Goal: Task Accomplishment & Management: Use online tool/utility

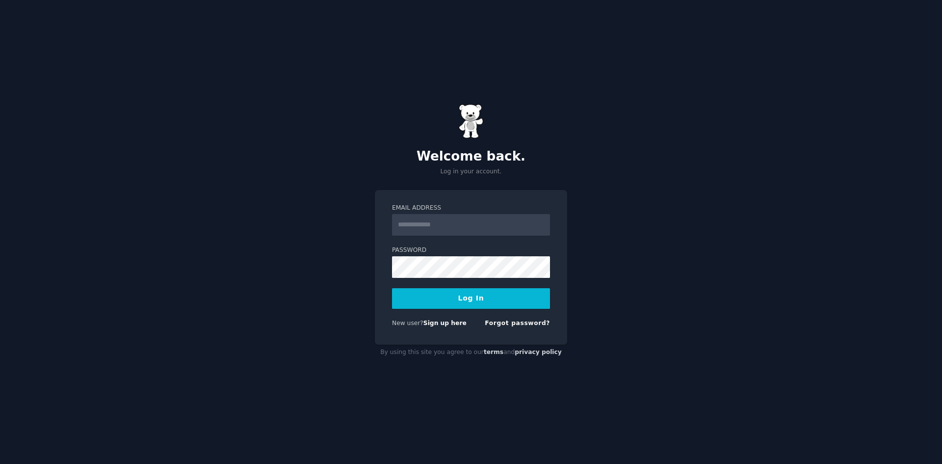
click at [438, 222] on input "Email Address" at bounding box center [471, 225] width 158 height 22
type input "**********"
click at [392, 288] on button "Log In" at bounding box center [471, 298] width 158 height 21
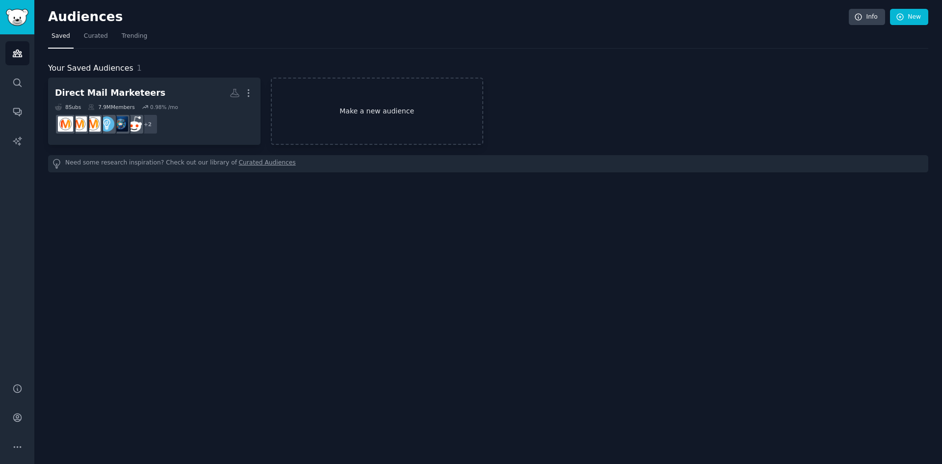
click at [359, 113] on link "Make a new audience" at bounding box center [377, 111] width 212 height 67
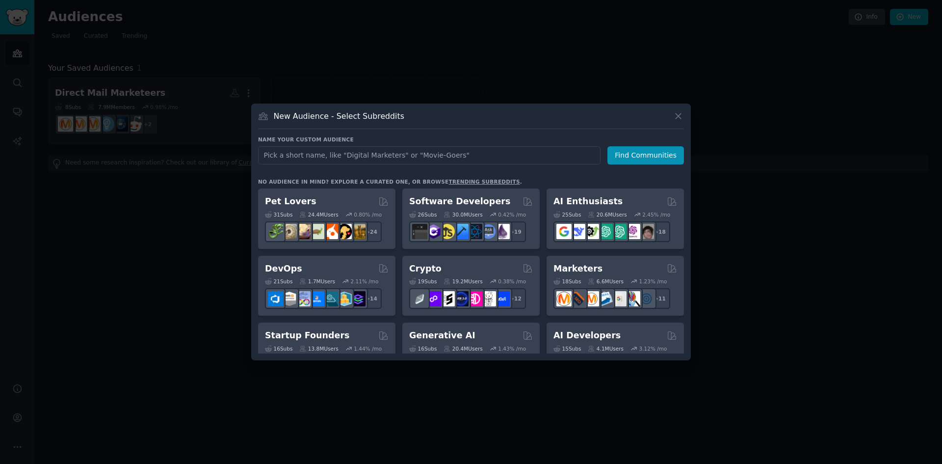
click at [320, 157] on input "text" at bounding box center [429, 155] width 343 height 18
type input "[DEMOGRAPHIC_DATA] the Union"
click at [646, 158] on button "Find Communities" at bounding box center [645, 155] width 77 height 18
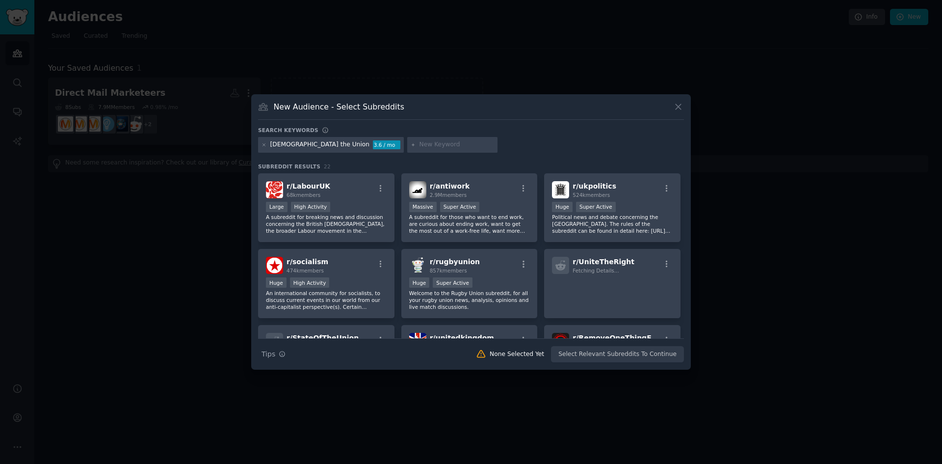
click at [420, 145] on input "text" at bounding box center [457, 144] width 75 height 9
type input "union"
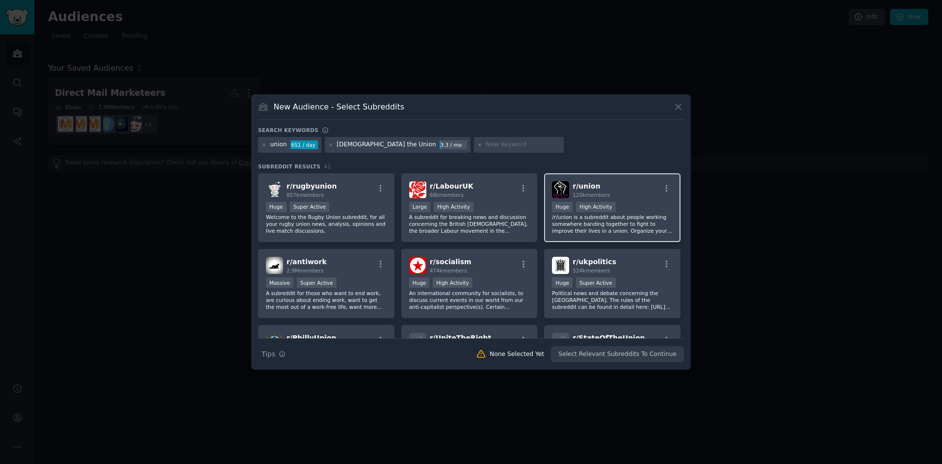
click at [639, 180] on div "r/ union 120k members Huge High Activity /r/union is a subreddit about people w…" at bounding box center [612, 207] width 136 height 69
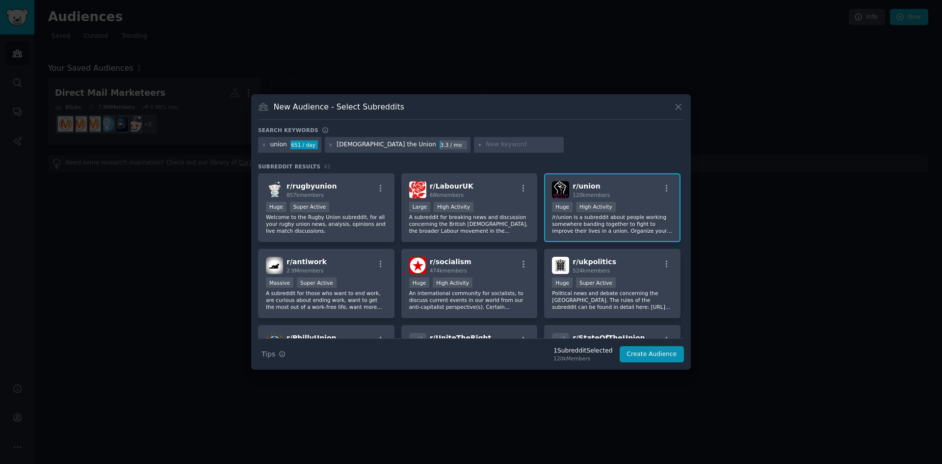
click at [630, 183] on div "r/ union 120k members" at bounding box center [612, 189] width 121 height 17
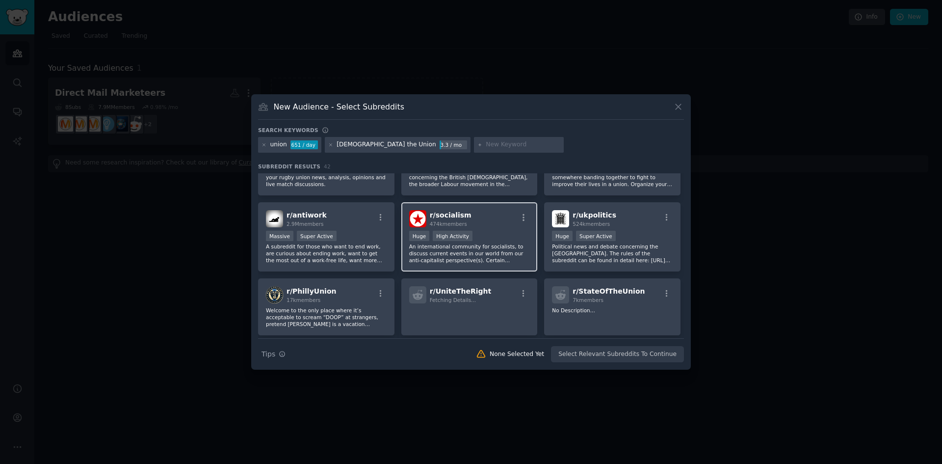
scroll to position [49, 0]
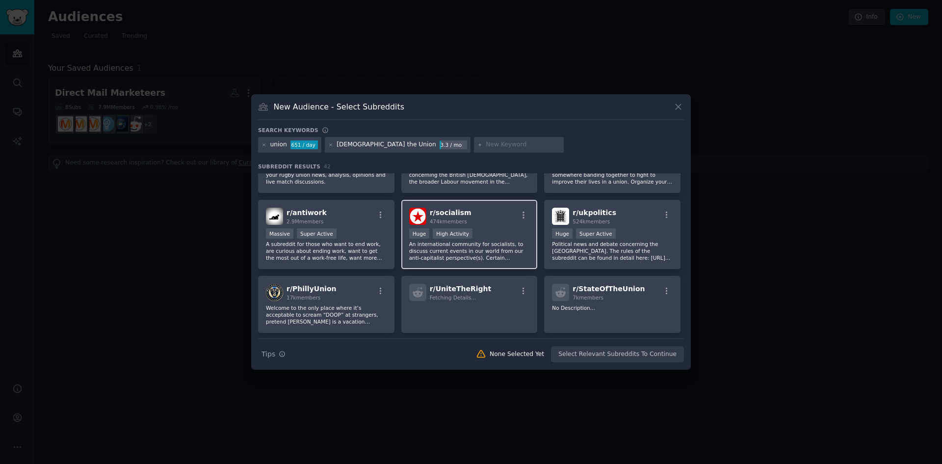
click at [503, 210] on div "r/ socialism 474k members" at bounding box center [469, 216] width 121 height 17
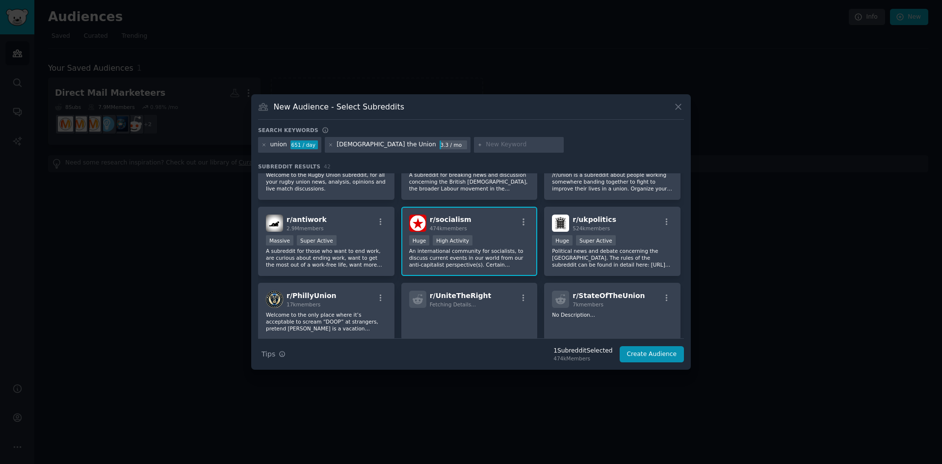
scroll to position [0, 0]
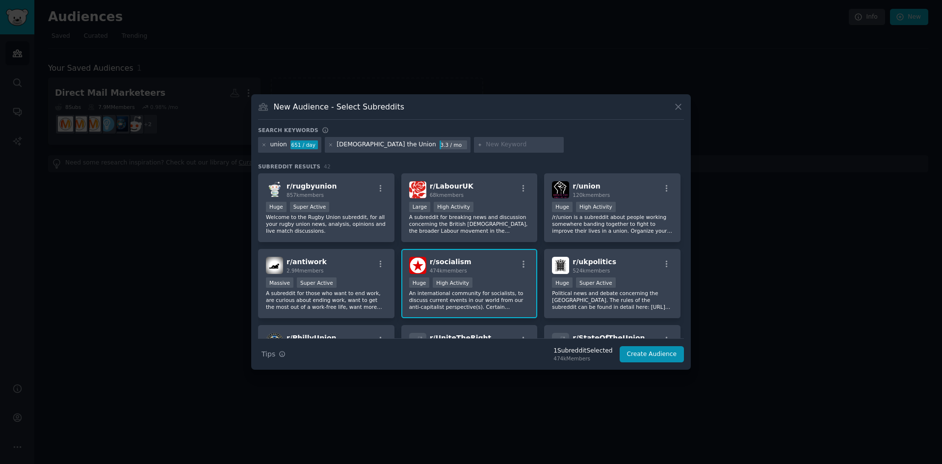
click at [474, 139] on div at bounding box center [519, 145] width 90 height 16
click at [486, 143] on input "text" at bounding box center [523, 144] width 75 height 9
type input "i"
type input "unison"
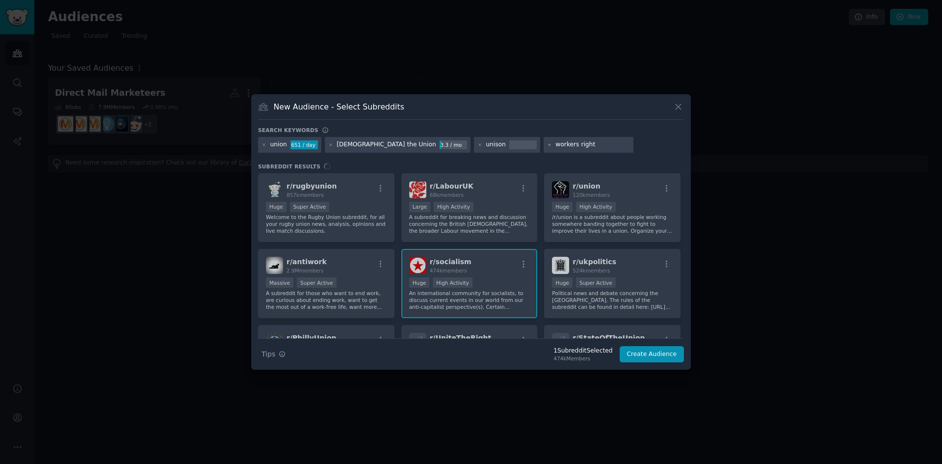
type input "workers rights"
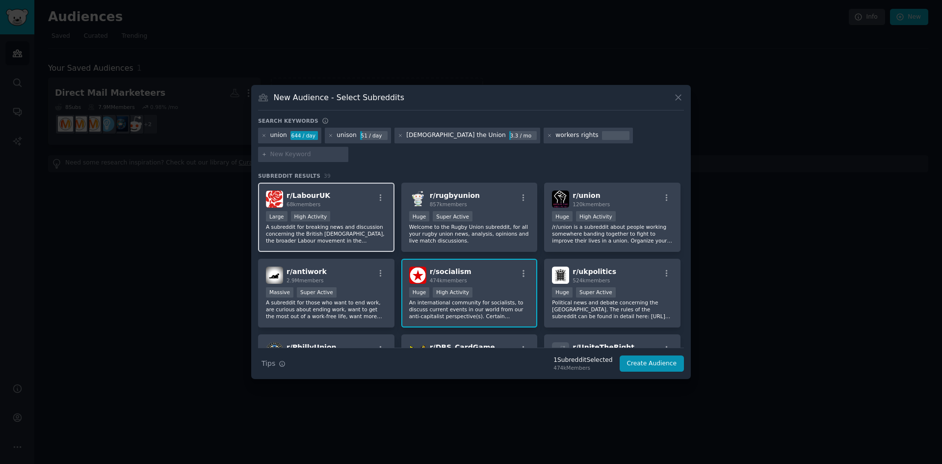
click at [358, 194] on div "r/ LabourUK 68k members" at bounding box center [326, 198] width 121 height 17
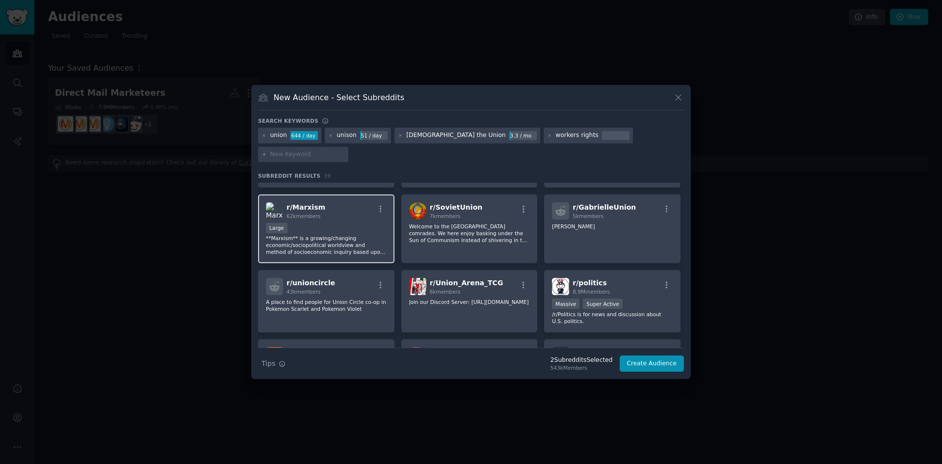
scroll to position [343, 0]
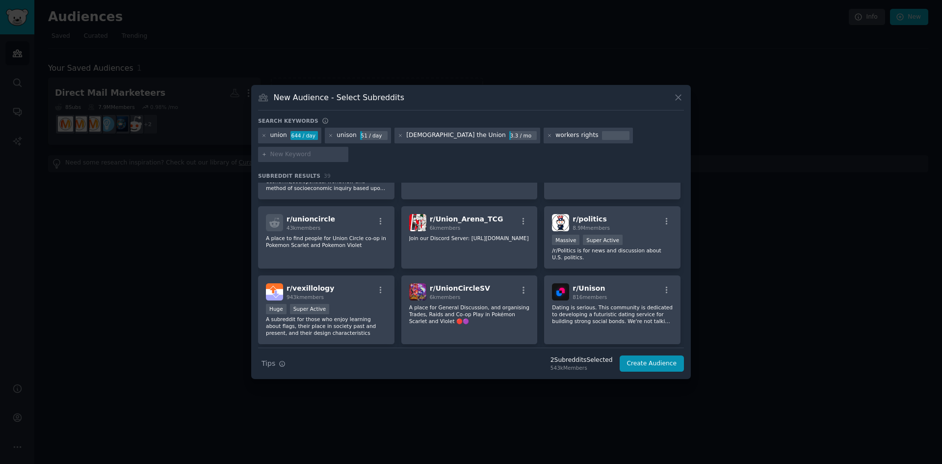
click at [345, 150] on input "text" at bounding box center [307, 154] width 75 height 9
type input "o"
type input "ask"
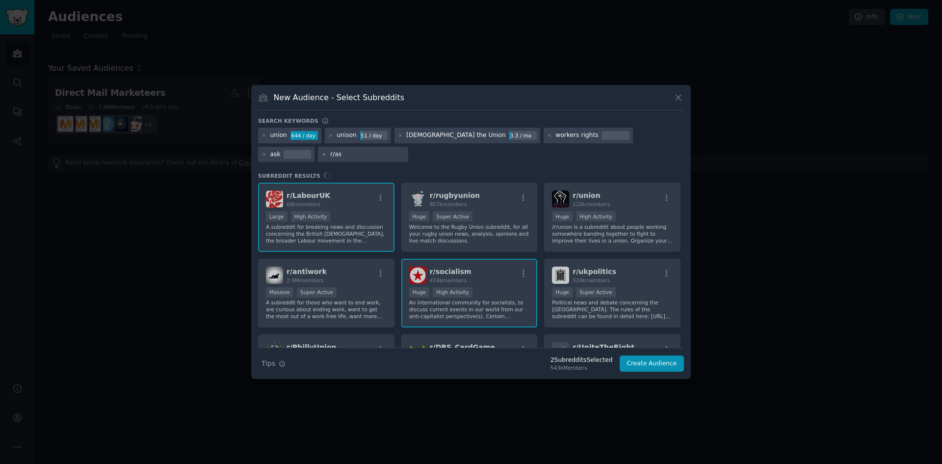
type input "r/ask"
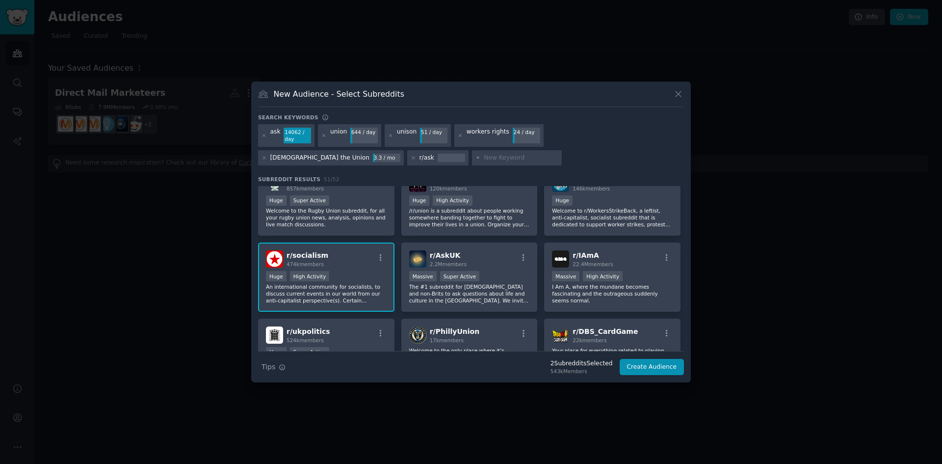
scroll to position [49, 0]
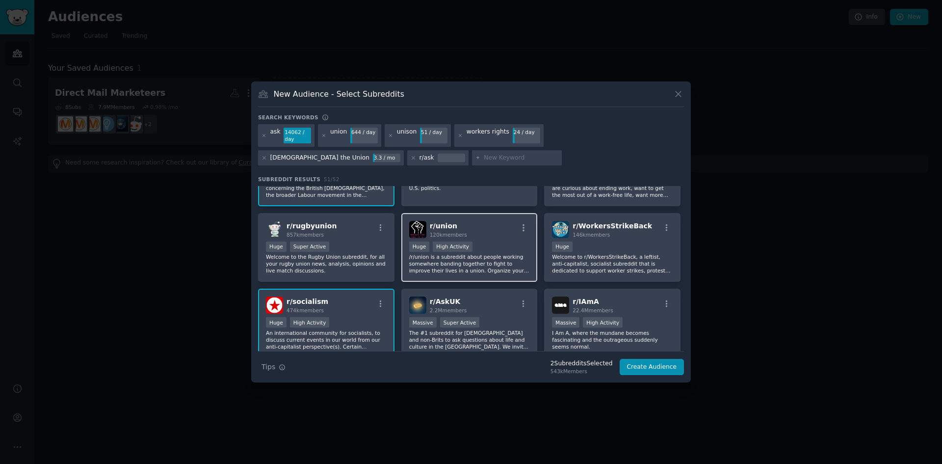
click at [434, 272] on p "/r/union is a subreddit about people working somewhere banding together to figh…" at bounding box center [469, 263] width 121 height 21
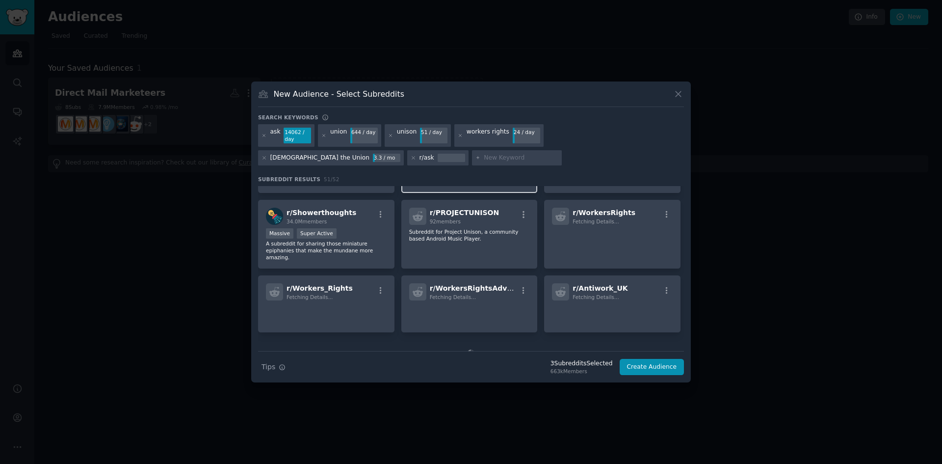
scroll to position [724, 0]
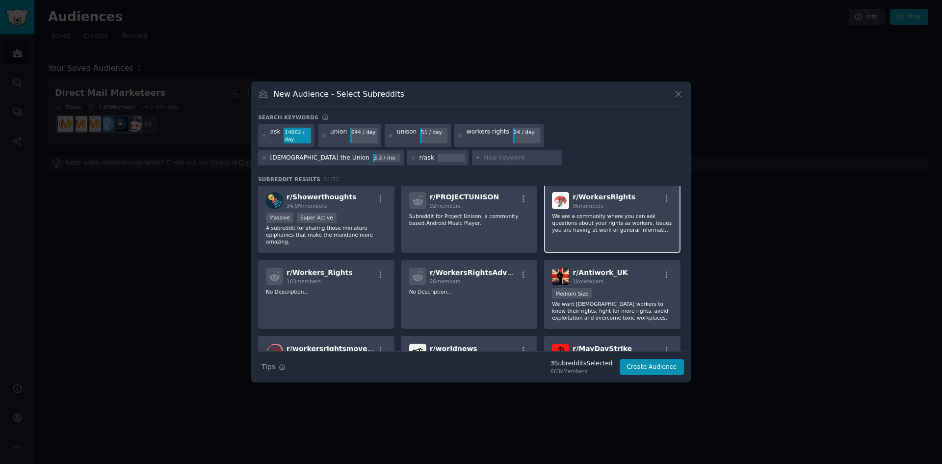
click at [638, 218] on p "We are a community where you can ask questions about your rights as workers, is…" at bounding box center [612, 222] width 121 height 21
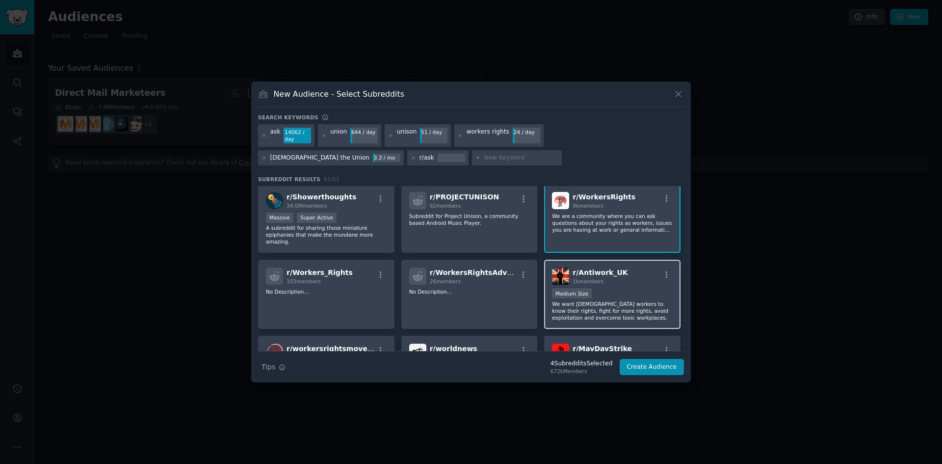
scroll to position [773, 0]
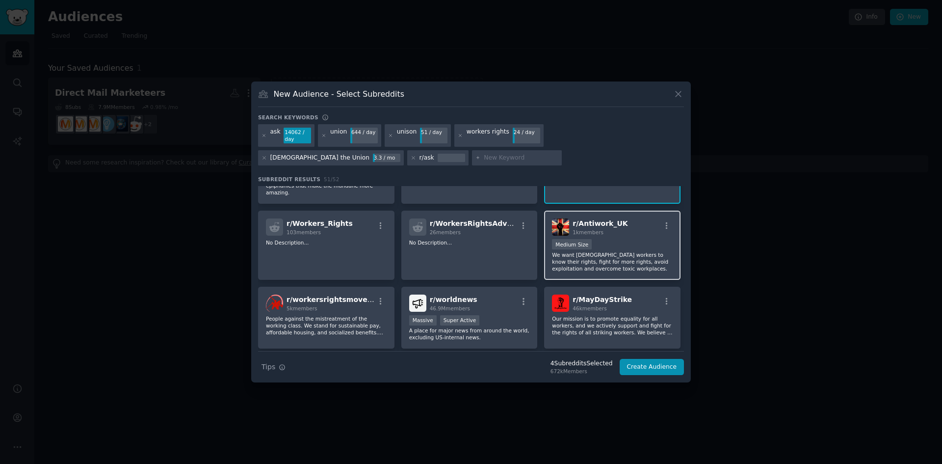
click at [599, 253] on p "We want [DEMOGRAPHIC_DATA] workers to know their rights, fight for more rights,…" at bounding box center [612, 261] width 121 height 21
click at [652, 369] on button "Create Audience" at bounding box center [652, 367] width 65 height 17
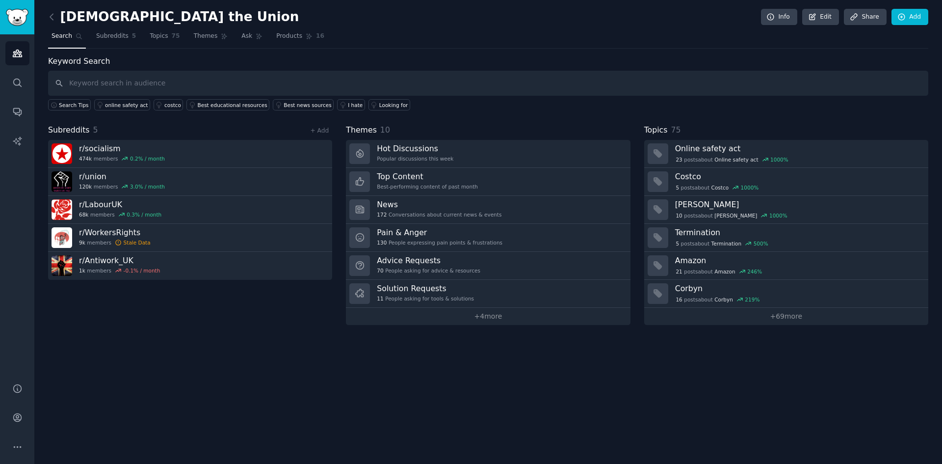
click at [109, 86] on input "text" at bounding box center [488, 83] width 880 height 25
type input "[DEMOGRAPHIC_DATA] the union"
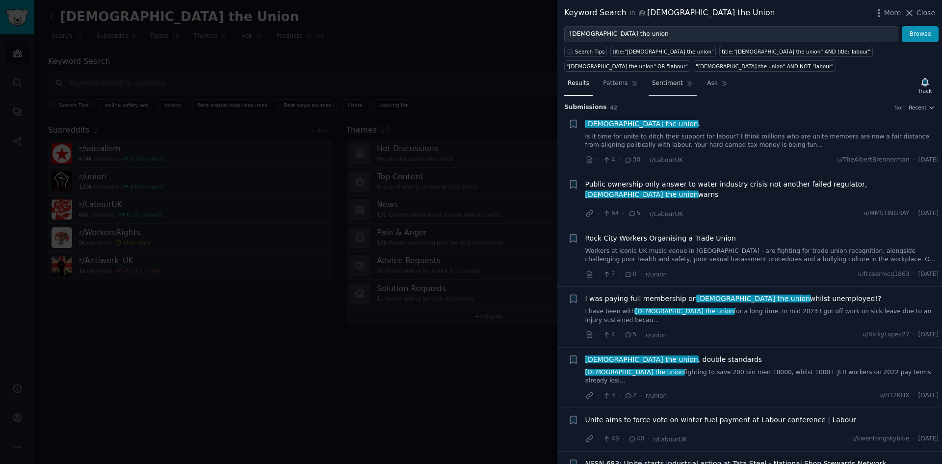
click at [673, 79] on span "Sentiment" at bounding box center [667, 83] width 31 height 9
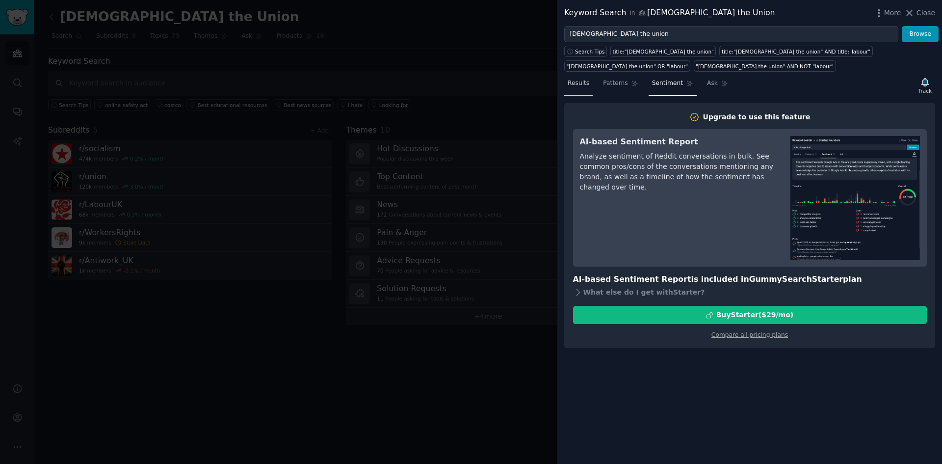
click at [572, 79] on span "Results" at bounding box center [579, 83] width 22 height 9
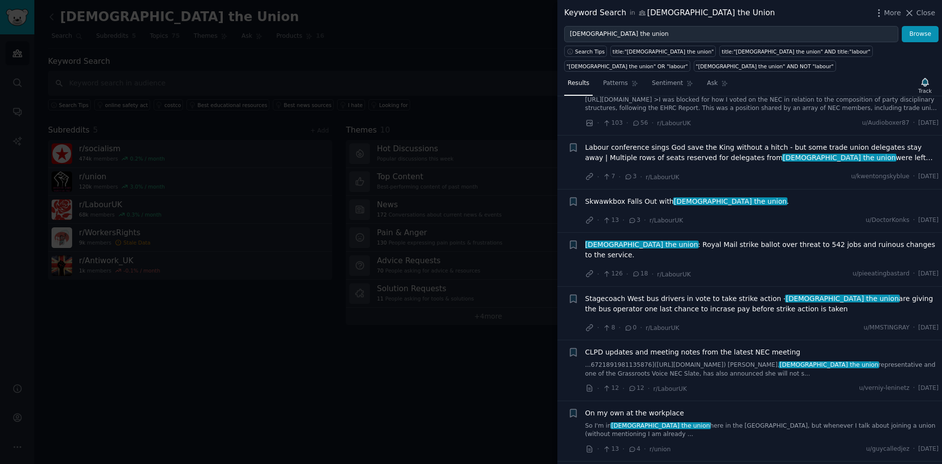
scroll to position [589, 0]
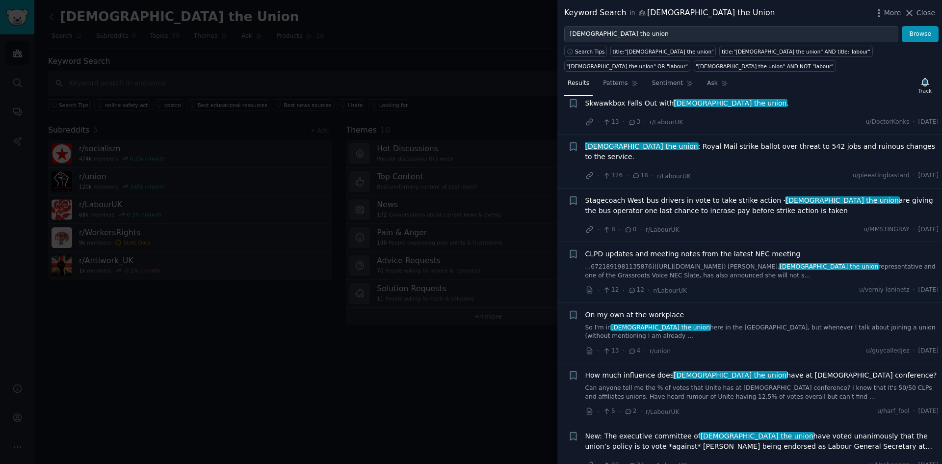
click at [456, 378] on div at bounding box center [471, 232] width 942 height 464
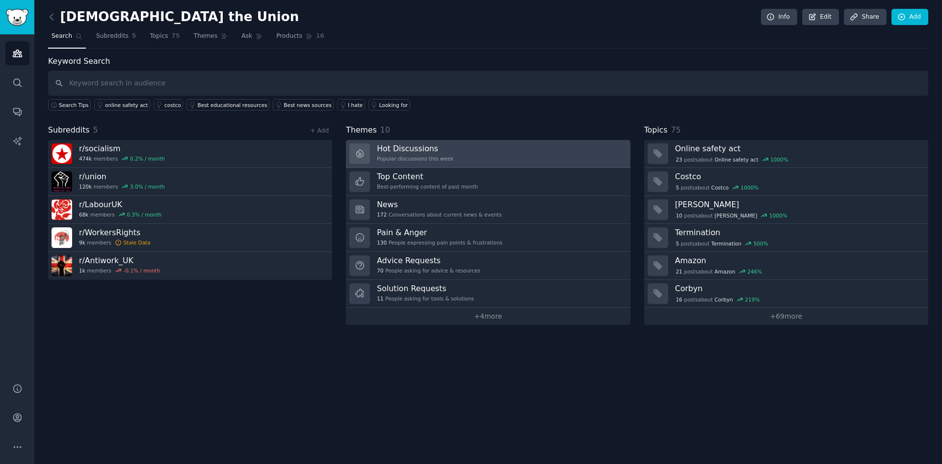
click at [433, 153] on h3 "Hot Discussions" at bounding box center [415, 148] width 77 height 10
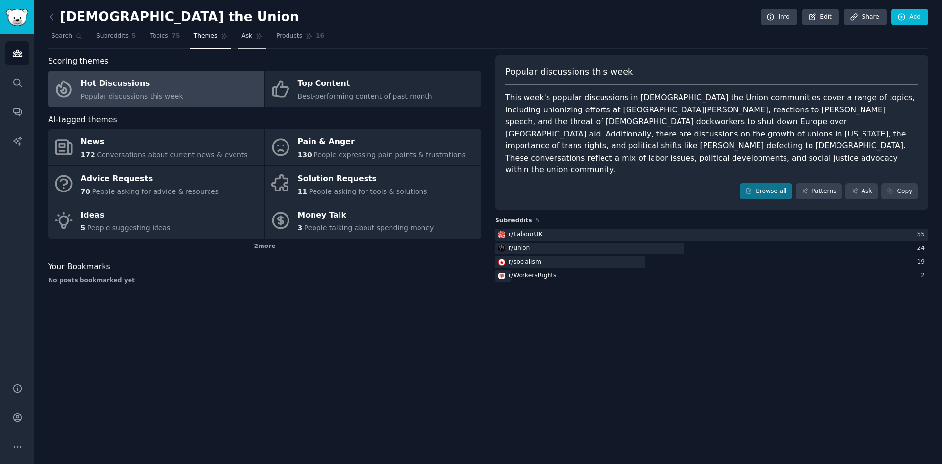
click at [241, 37] on span "Ask" at bounding box center [246, 36] width 11 height 9
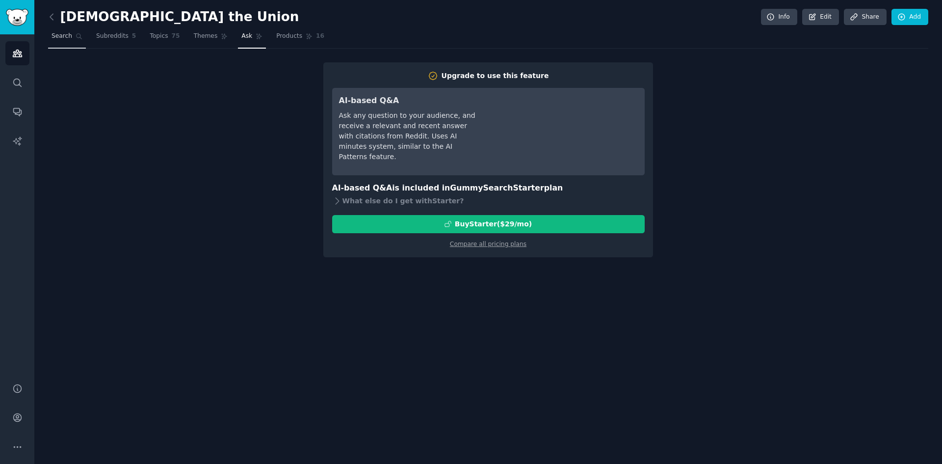
click at [80, 30] on link "Search" at bounding box center [67, 38] width 38 height 20
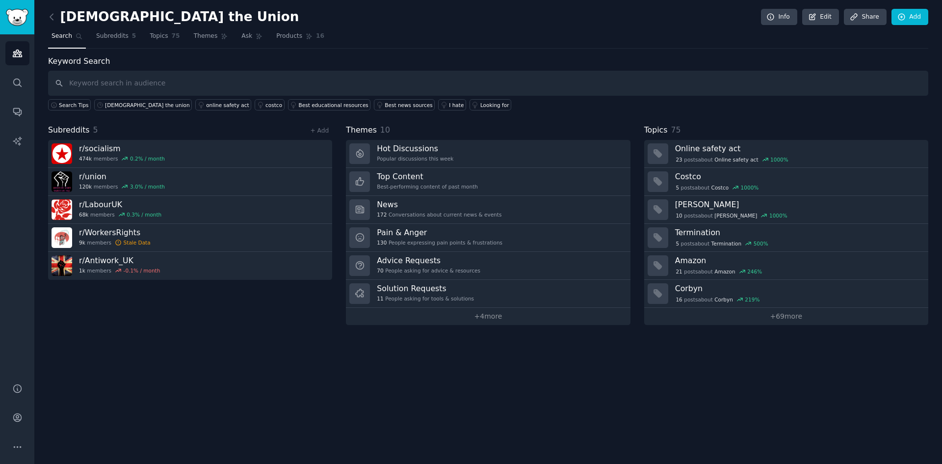
click at [337, 74] on input "text" at bounding box center [488, 83] width 880 height 25
type input "u"
type input "union benefits"
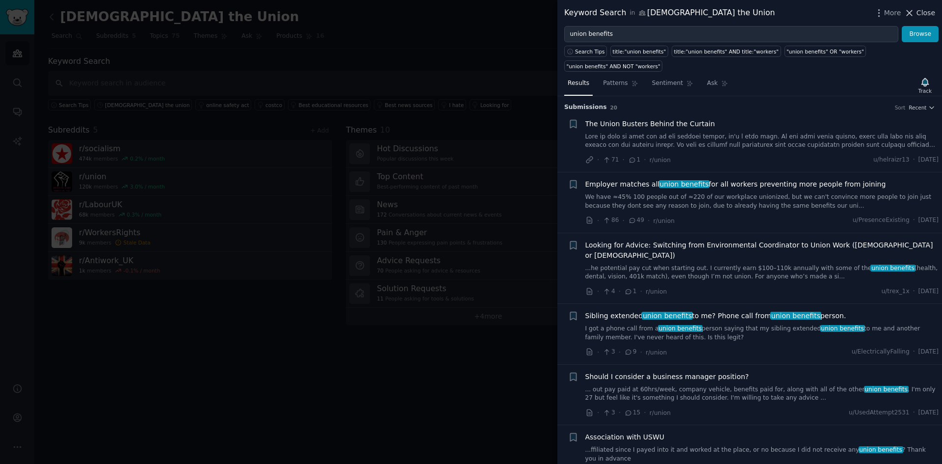
click at [917, 9] on button "Close" at bounding box center [919, 13] width 31 height 10
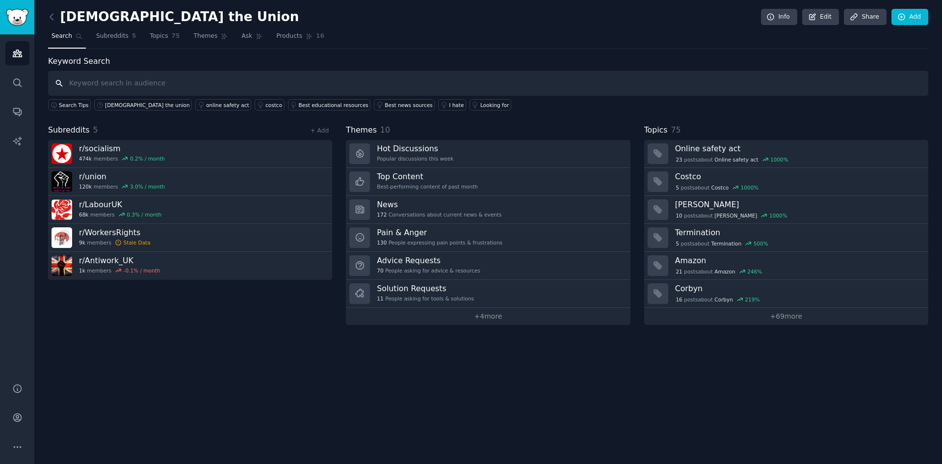
click at [123, 80] on input "text" at bounding box center [488, 83] width 880 height 25
